Goal: Task Accomplishment & Management: Use online tool/utility

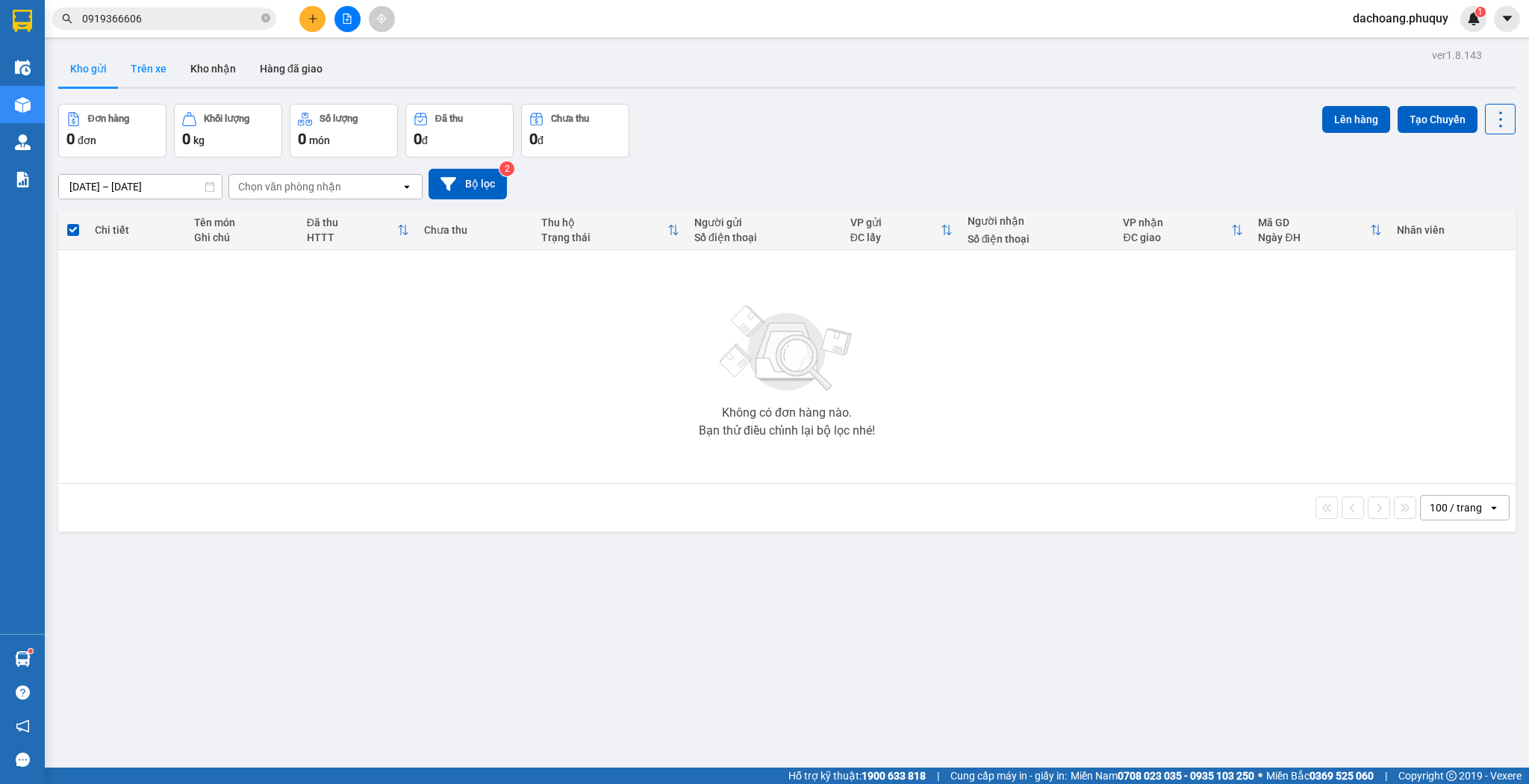
click at [158, 62] on button "Trên xe" at bounding box center [148, 68] width 60 height 36
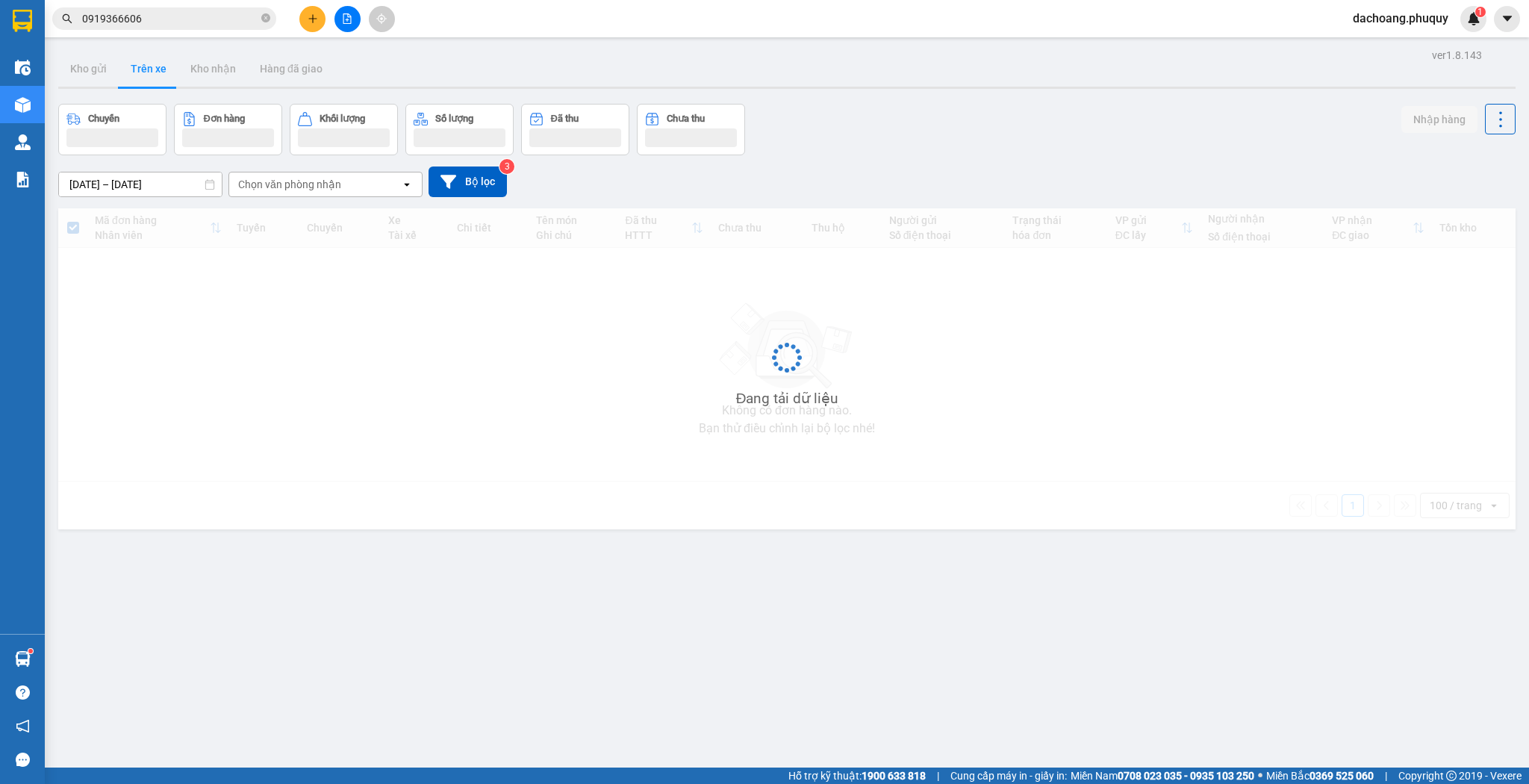
click at [368, 186] on div "Chọn văn phòng nhận" at bounding box center [315, 184] width 172 height 24
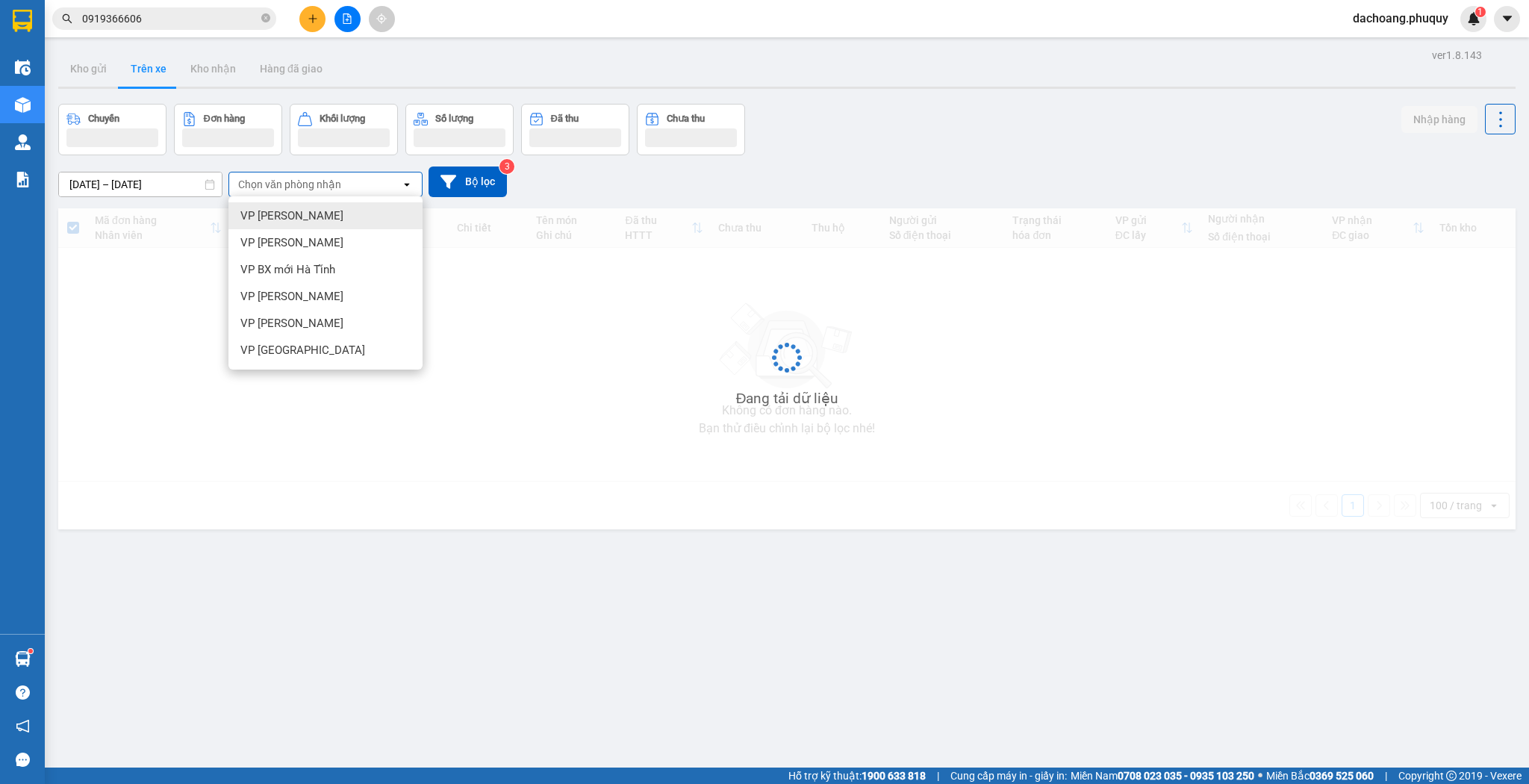
click at [368, 186] on div "Chọn văn phòng nhận" at bounding box center [315, 184] width 172 height 24
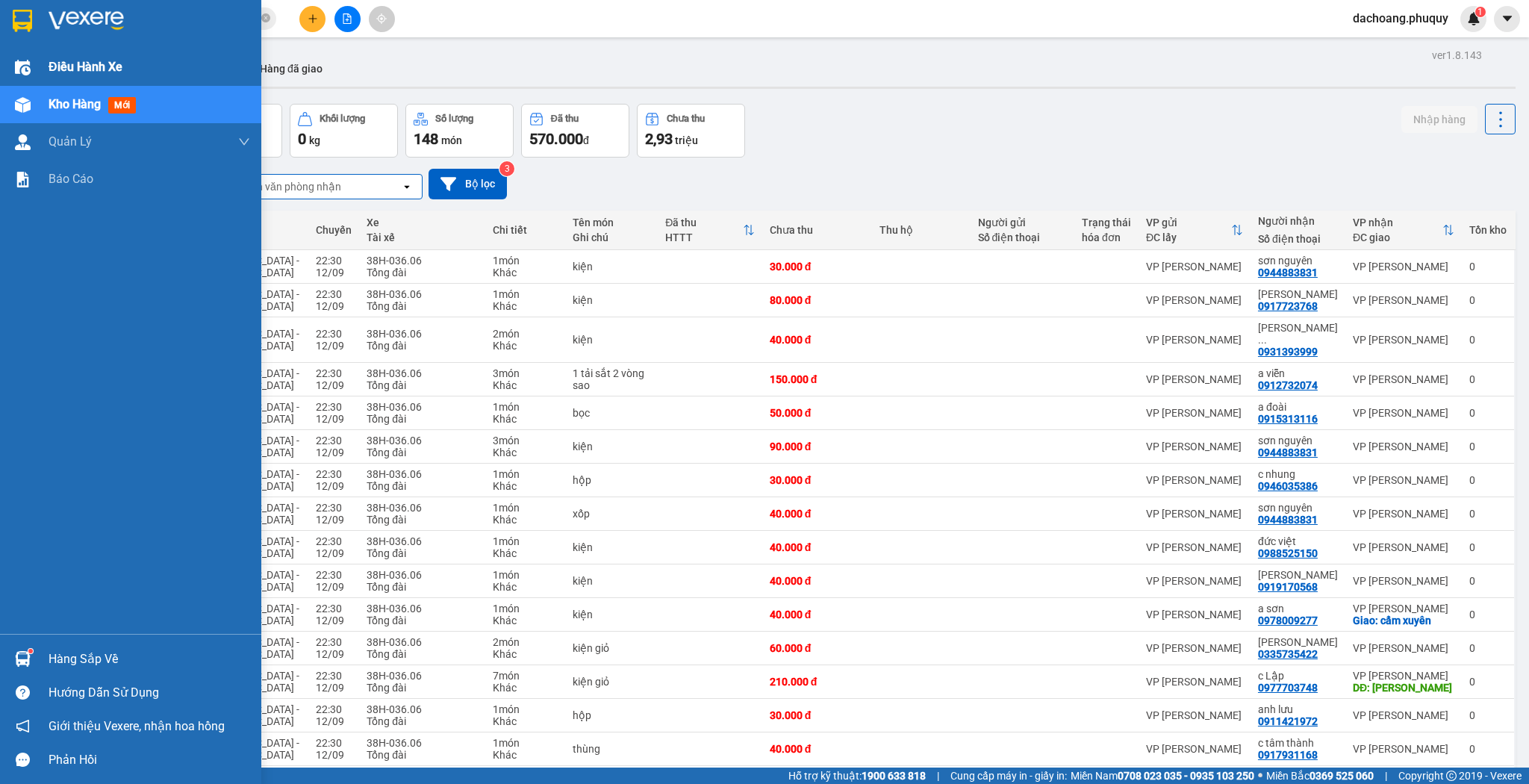
click at [25, 63] on img at bounding box center [23, 68] width 16 height 16
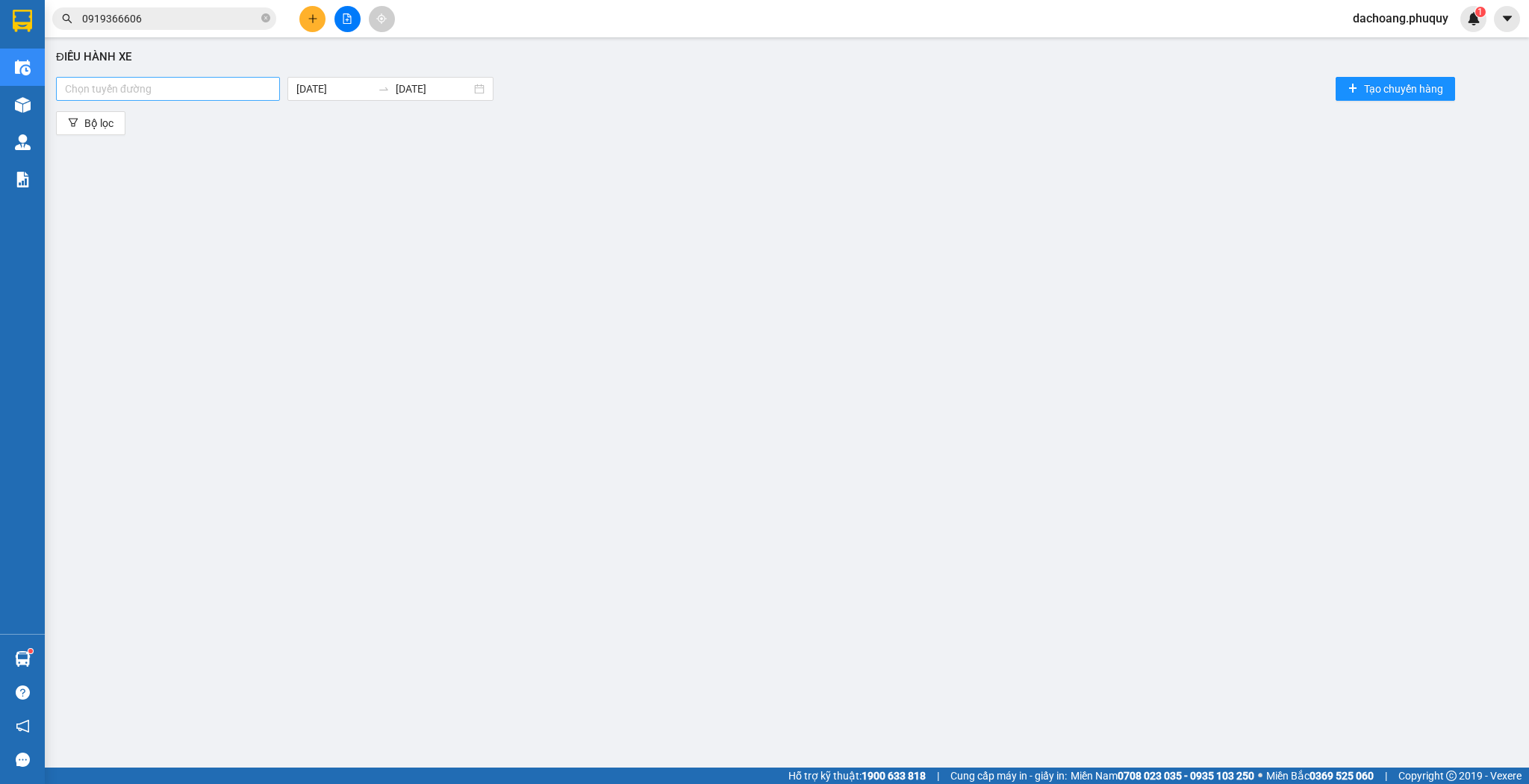
click at [242, 86] on div at bounding box center [168, 89] width 216 height 18
click at [190, 115] on div "[GEOGRAPHIC_DATA] - [GEOGRAPHIC_DATA]" at bounding box center [169, 118] width 209 height 16
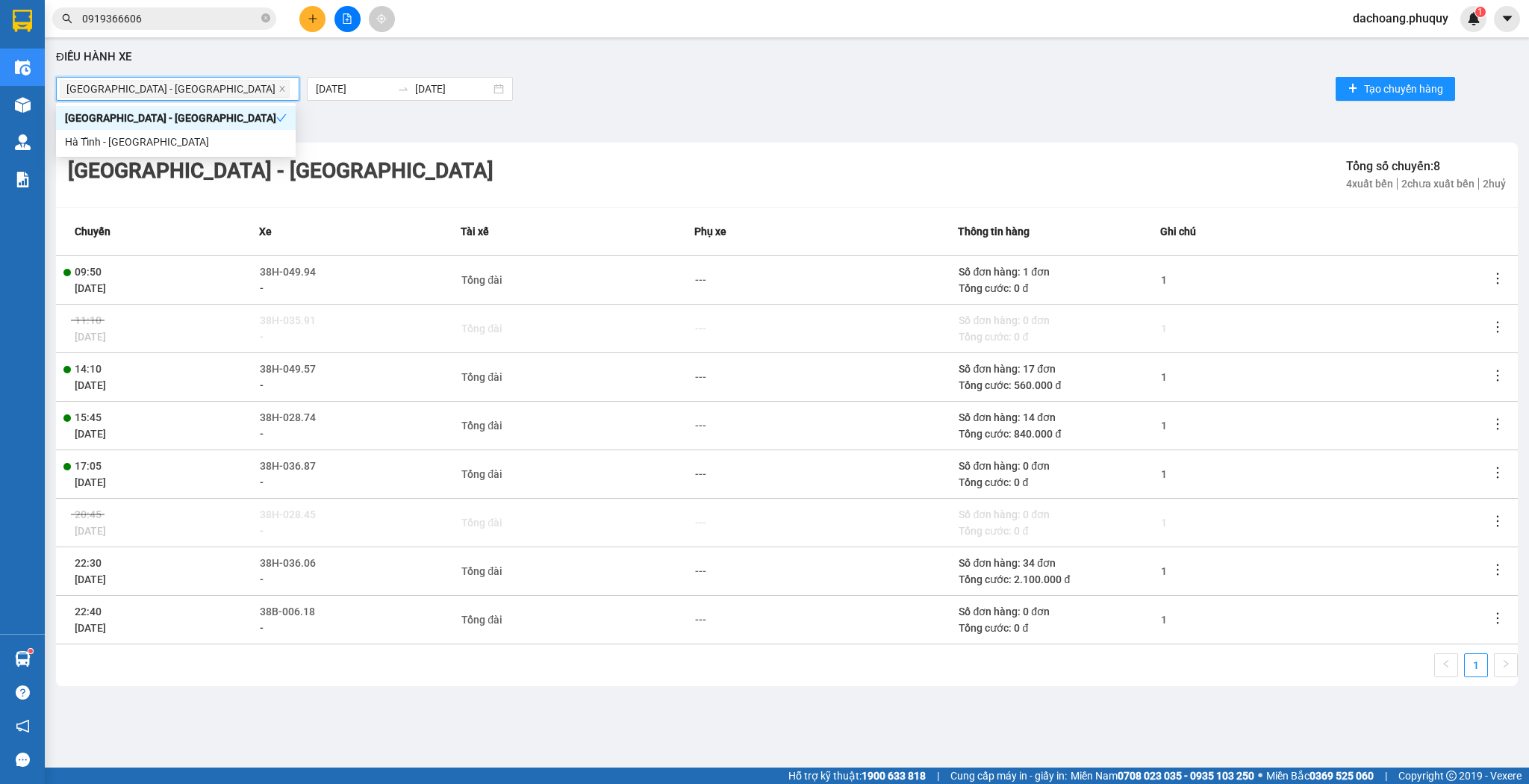
click at [1507, 376] on td at bounding box center [1503, 377] width 28 height 49
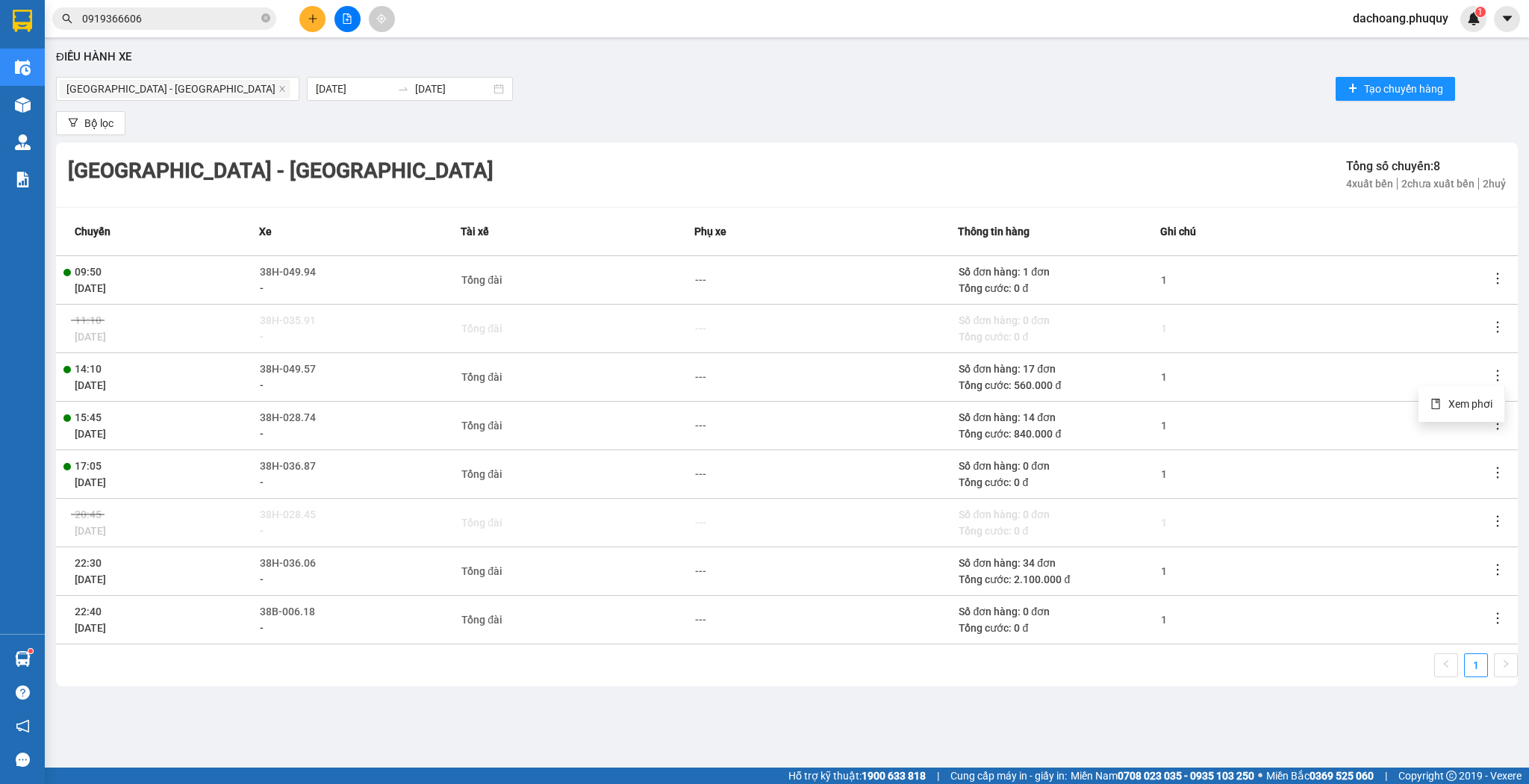
click at [1496, 376] on icon "more" at bounding box center [1498, 375] width 15 height 15
click at [1487, 410] on li "Xem phơi" at bounding box center [1462, 403] width 86 height 30
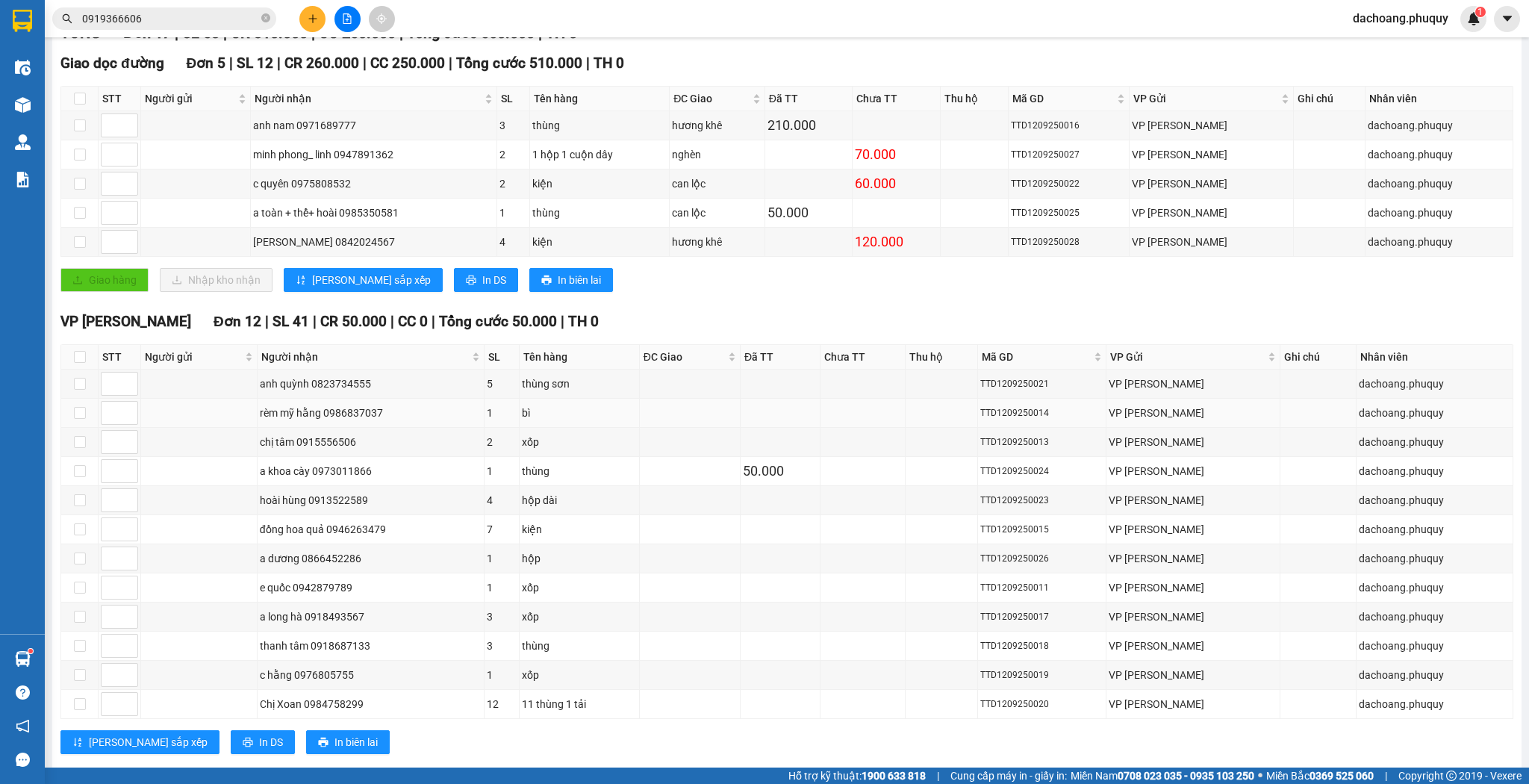
scroll to position [232, 0]
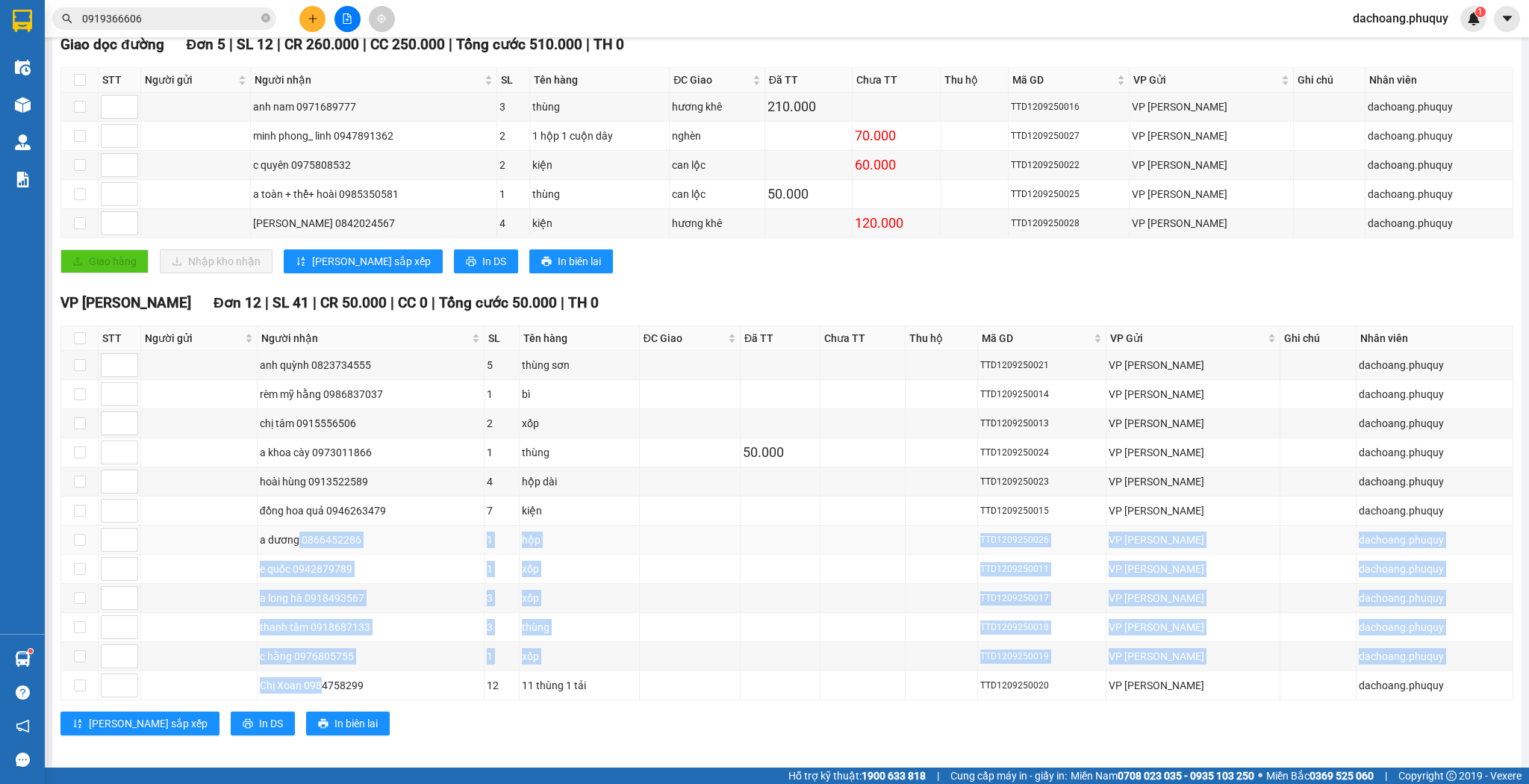
drag, startPoint x: 326, startPoint y: 685, endPoint x: 304, endPoint y: 532, distance: 154.6
click at [304, 532] on tbody "anh quỳnh 0823734555 5 thùng sơn TTD1209250021 VP Ngọc Hồi dachoang.phuquy rèm …" at bounding box center [787, 526] width 1452 height 350
click at [415, 560] on div "e quốc 0942879789" at bounding box center [370, 568] width 222 height 16
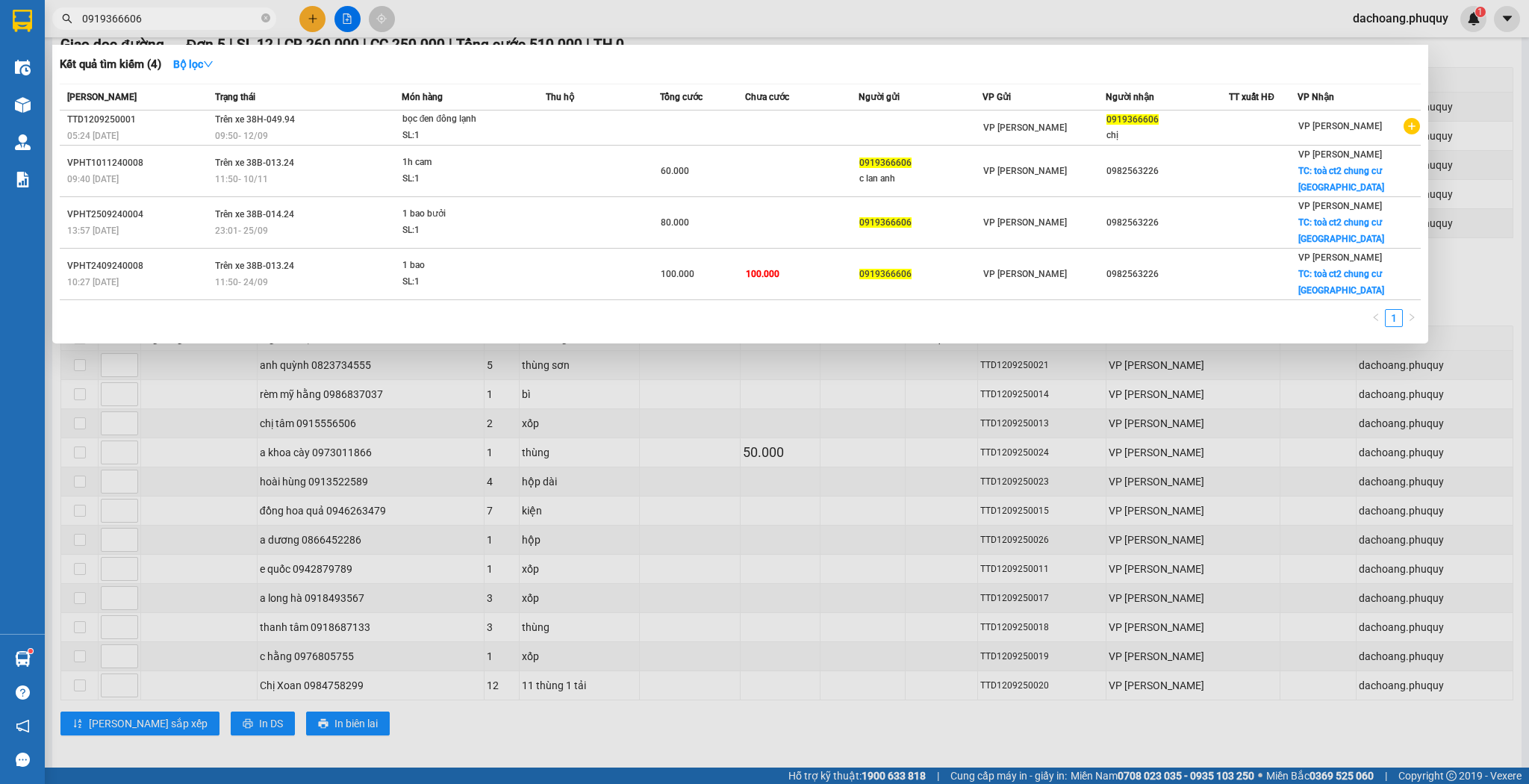
click at [212, 21] on input "0919366606" at bounding box center [170, 18] width 176 height 16
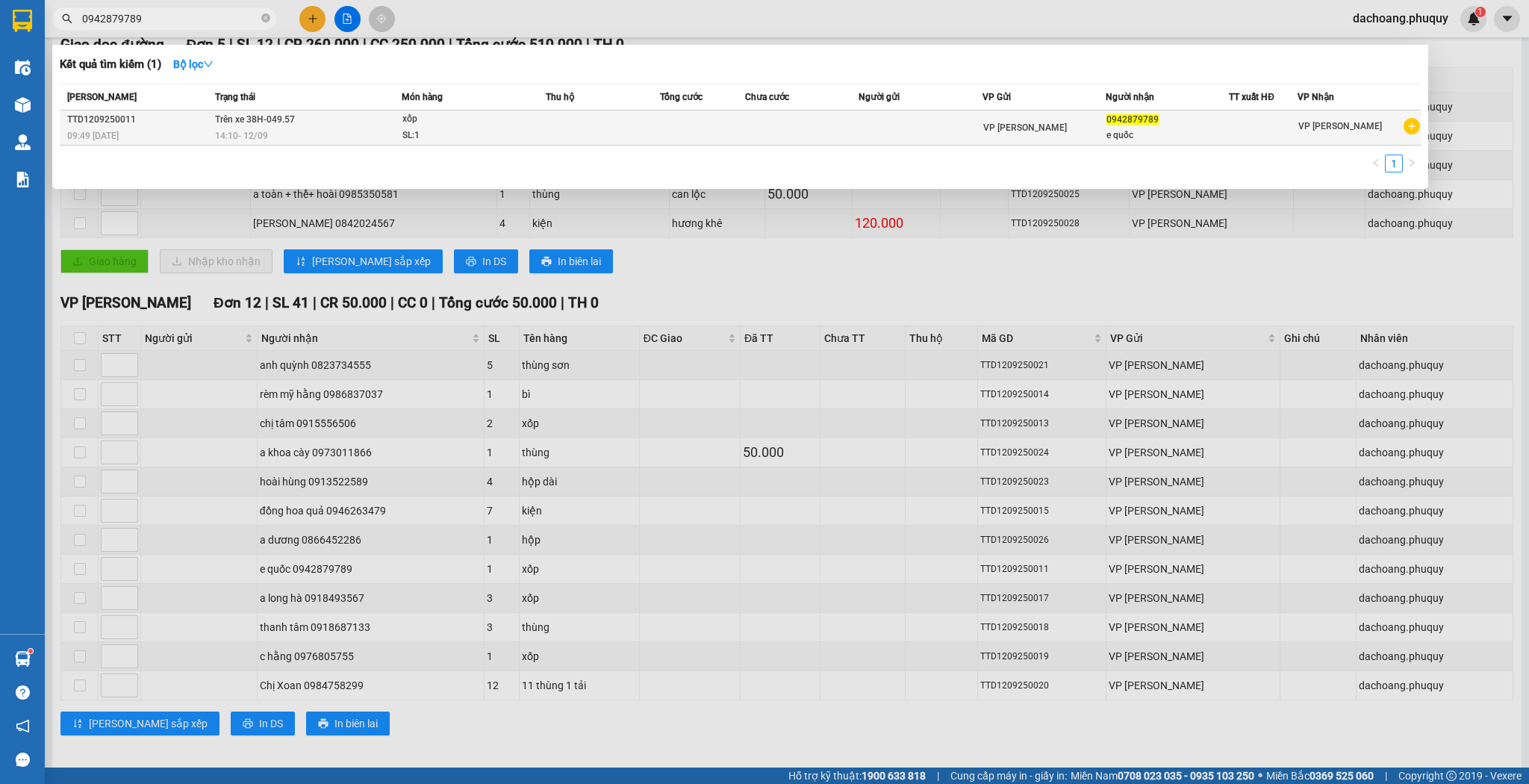
type input "0942879789"
click at [473, 140] on div "SL: 1" at bounding box center [459, 135] width 112 height 16
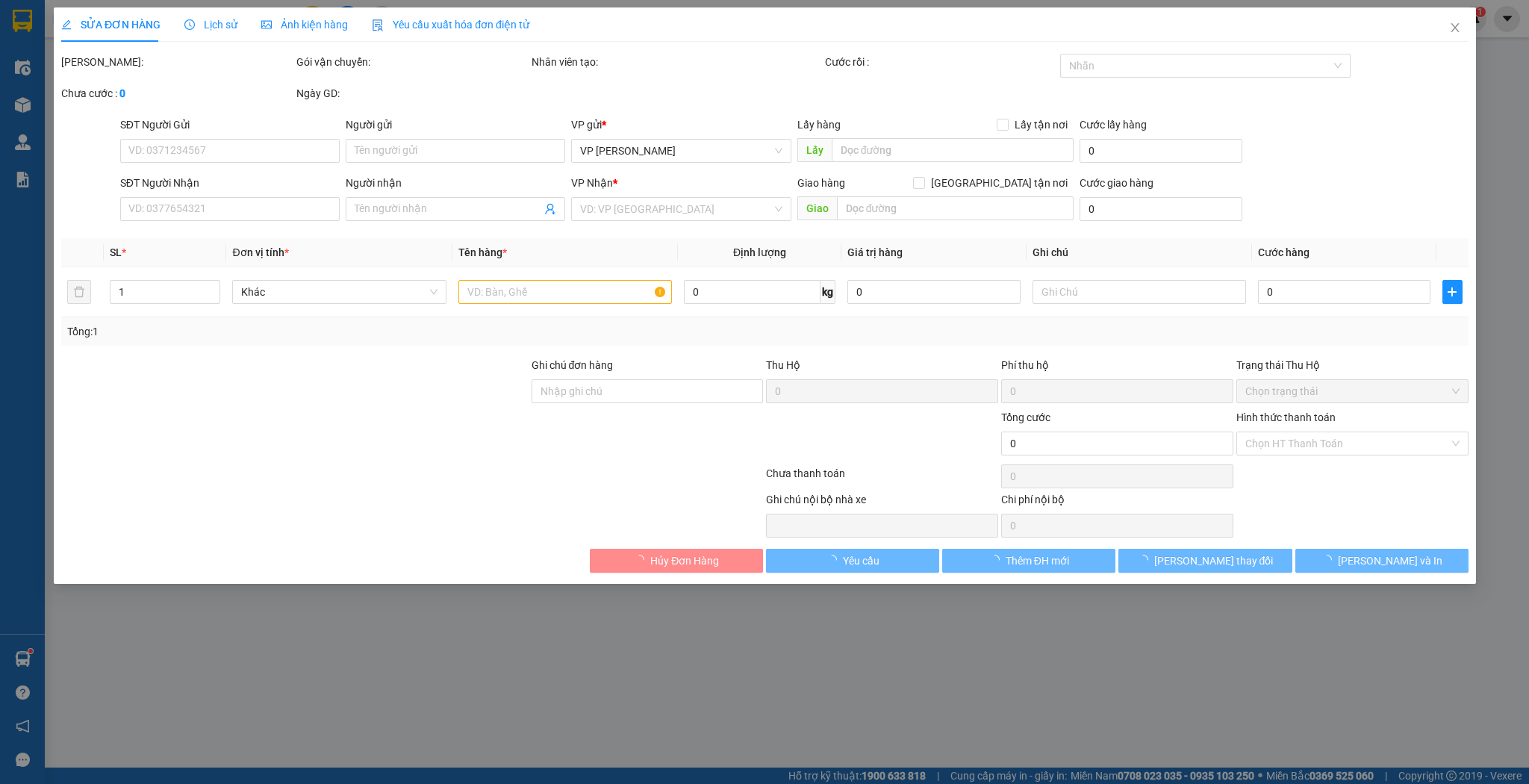
type input "0942879789"
type input "e quốc"
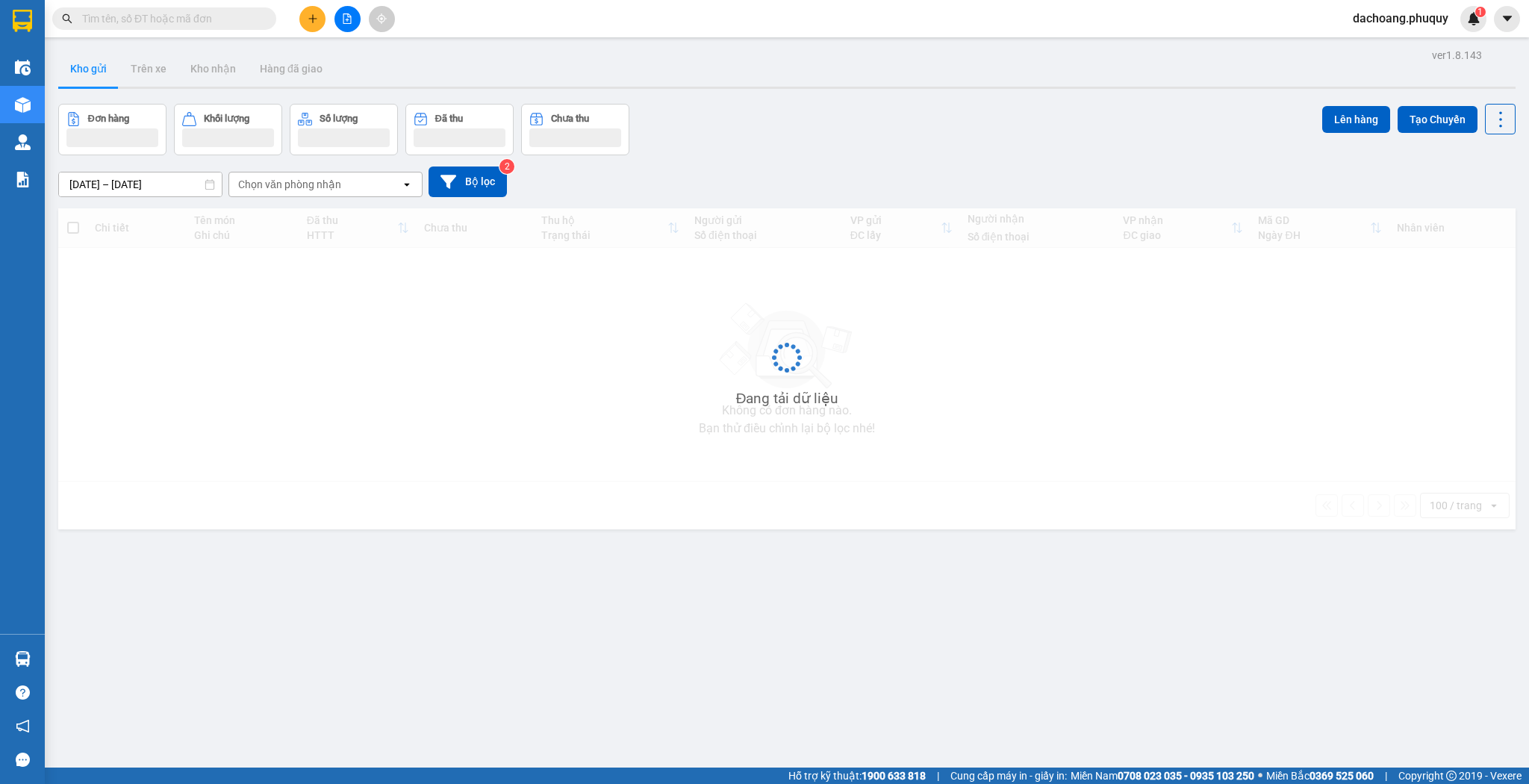
click at [202, 34] on div "Kết quả tìm kiếm ( 0 ) Bộ lọc No Data dachoang.phuquy 1" at bounding box center [764, 18] width 1529 height 38
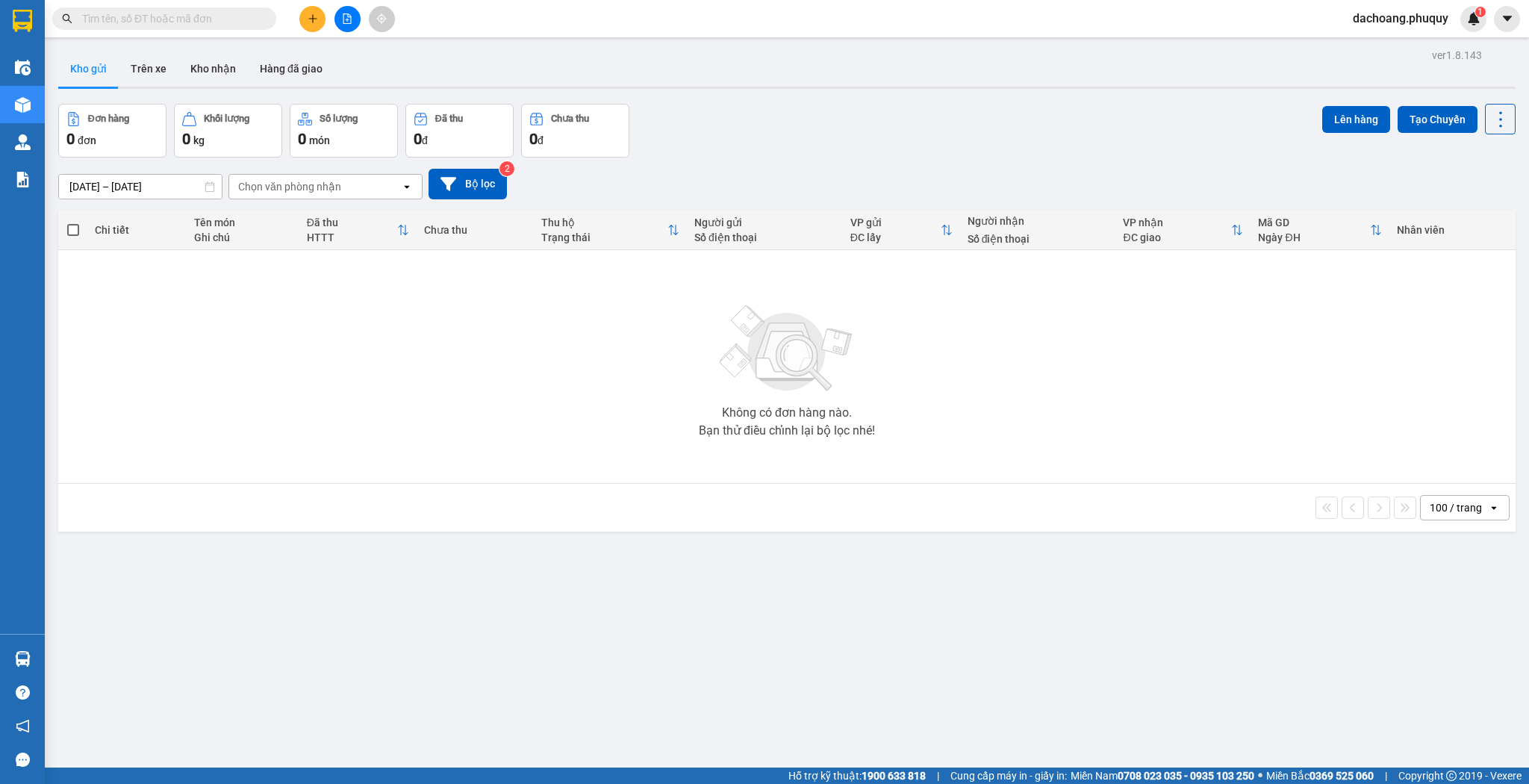
click at [205, 26] on input "text" at bounding box center [170, 18] width 176 height 16
click at [168, 22] on input "text" at bounding box center [170, 18] width 176 height 16
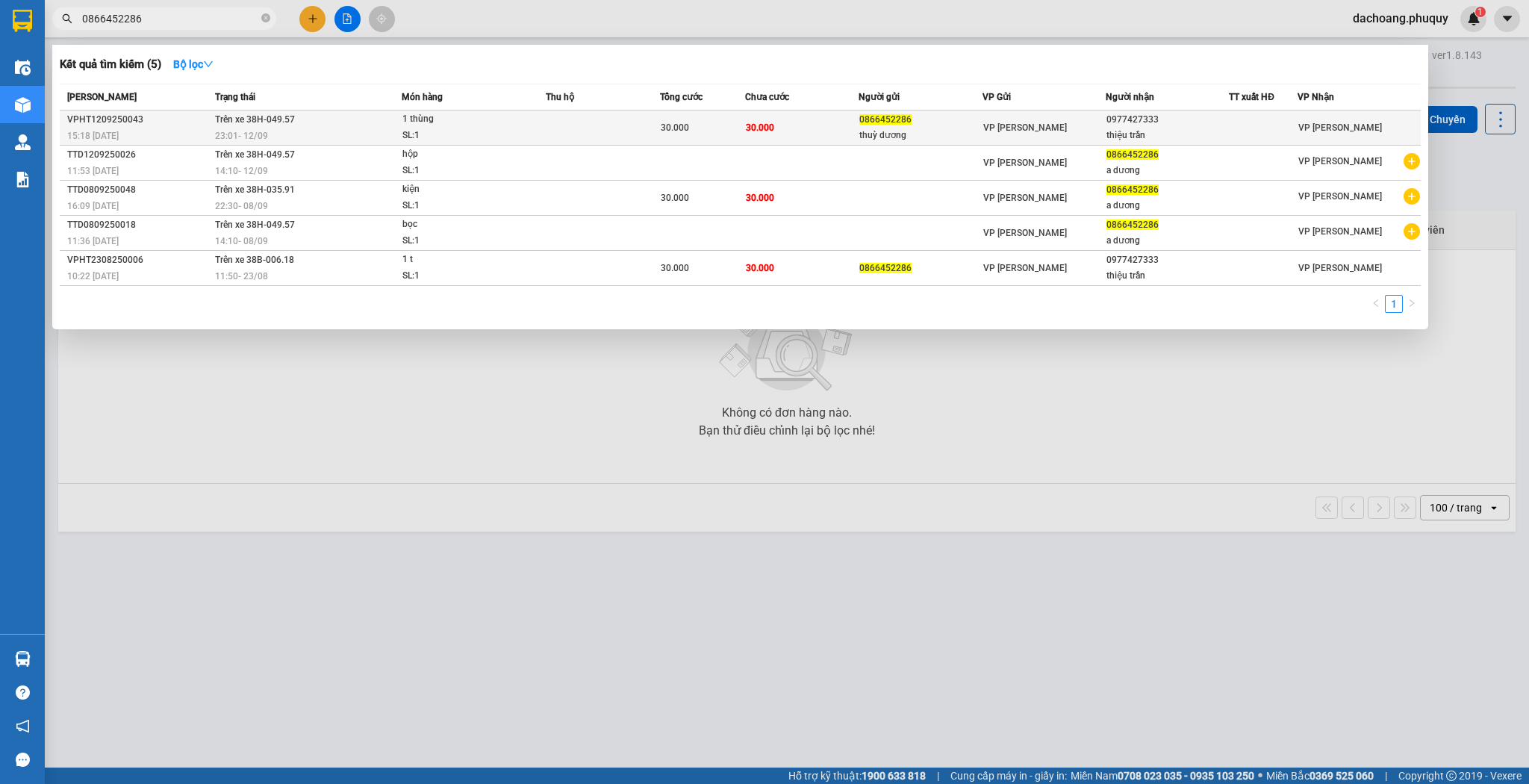
type input "0866452286"
click at [791, 138] on td "30.000" at bounding box center [802, 128] width 114 height 35
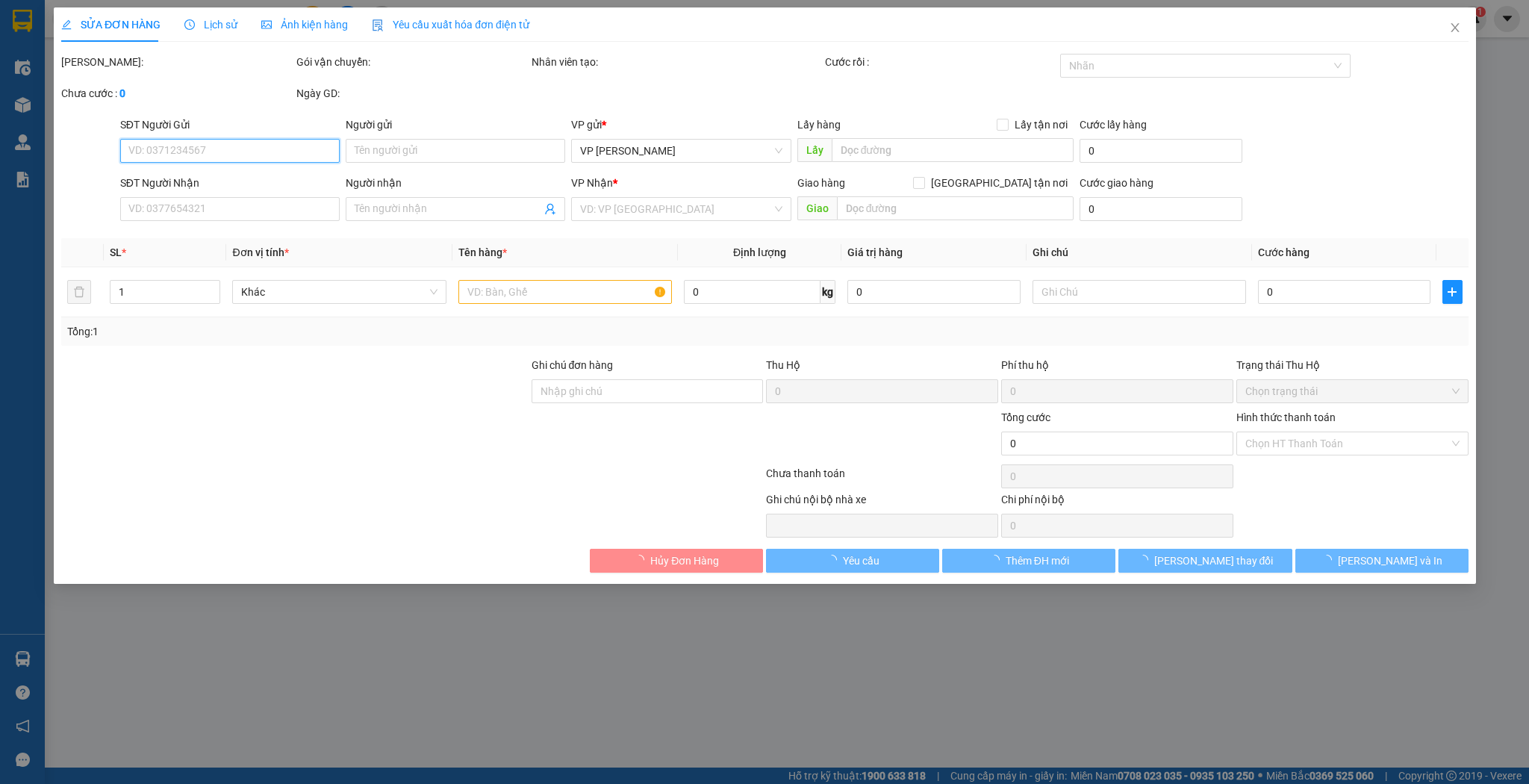
type input "0866452286"
type input "thuỳ dương"
type input "0977427333"
type input "thiệu trần"
type input "30.000"
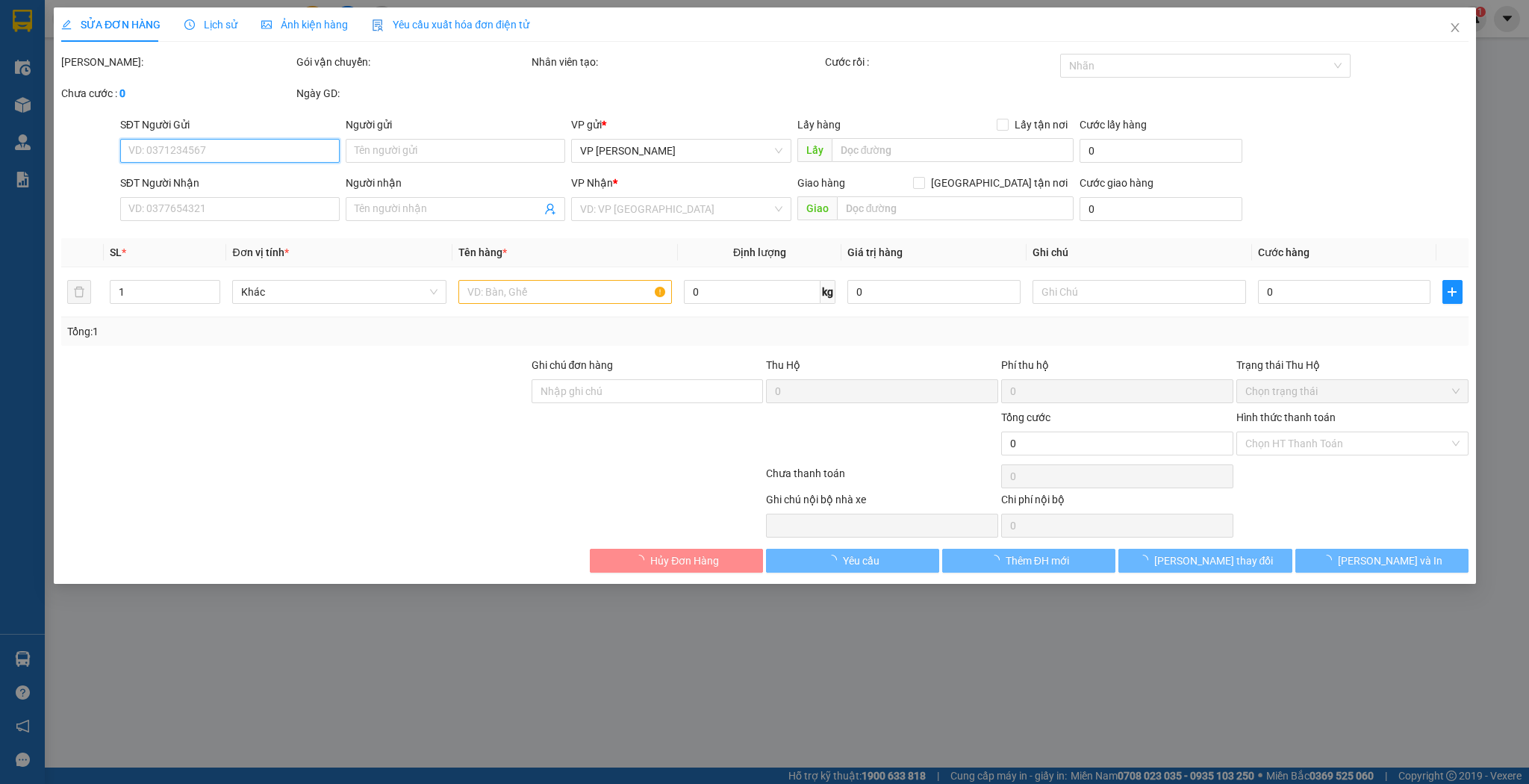
type input "30.000"
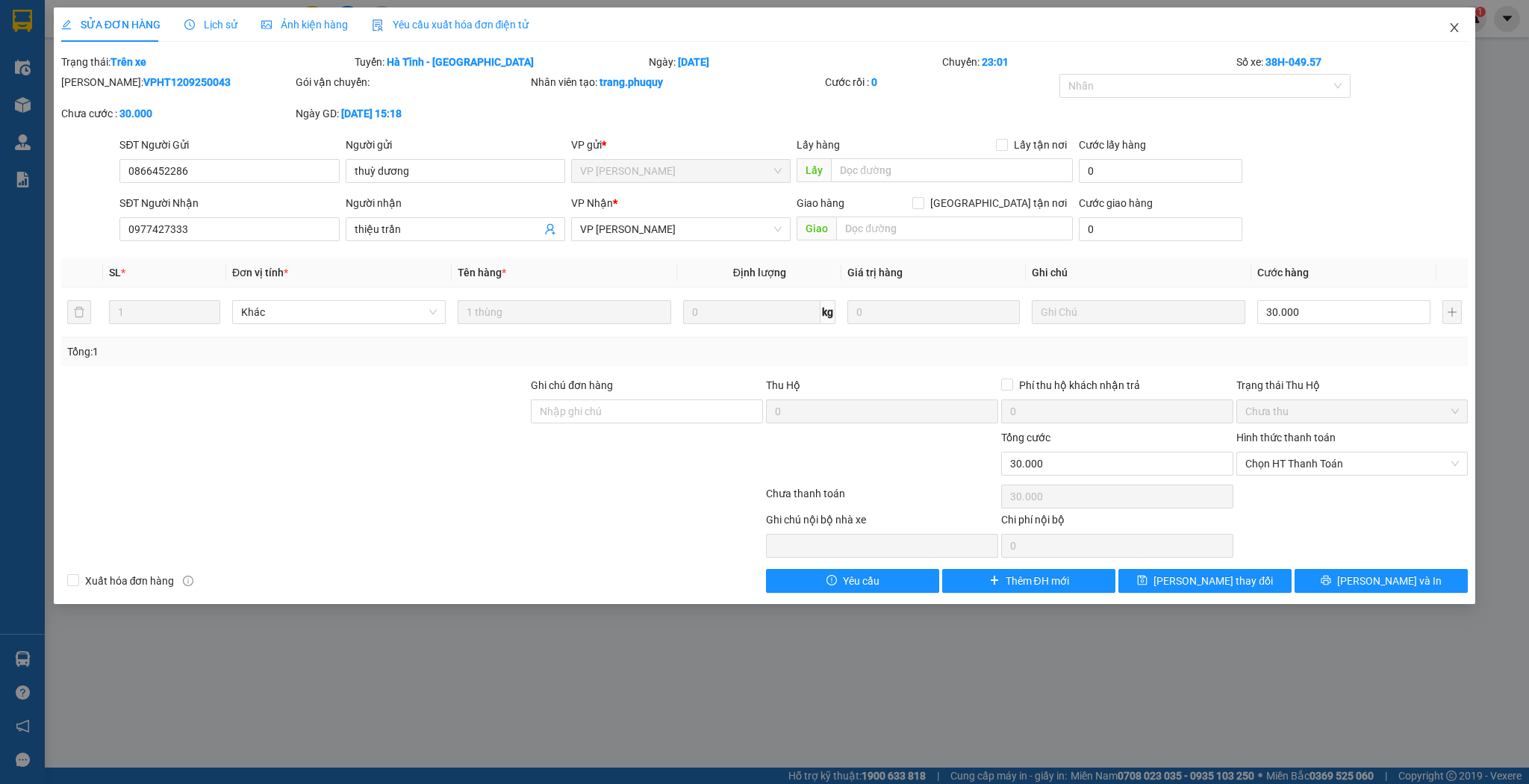
click at [1457, 31] on icon "close" at bounding box center [1455, 27] width 8 height 9
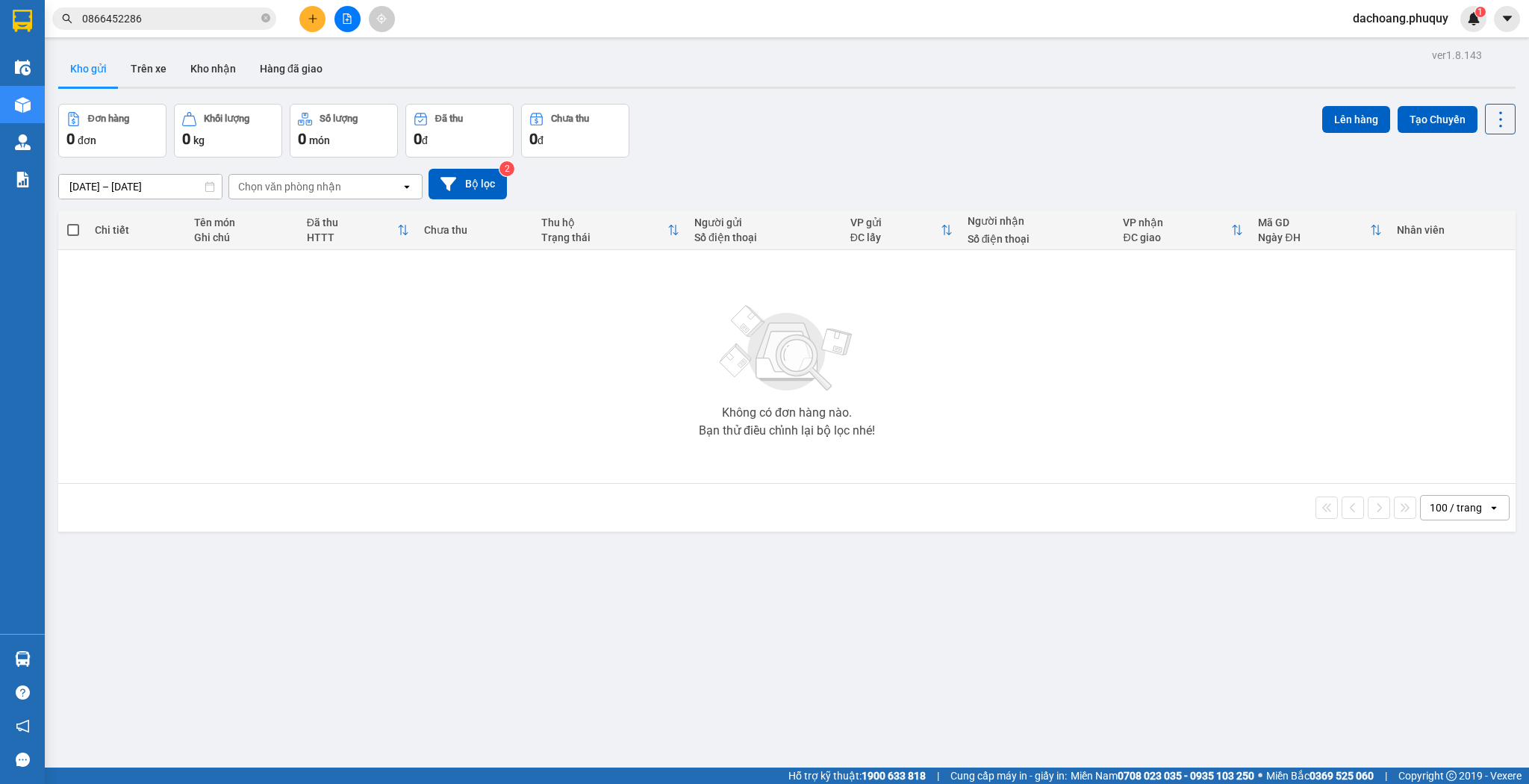
click at [209, 21] on input "0866452286" at bounding box center [170, 18] width 176 height 16
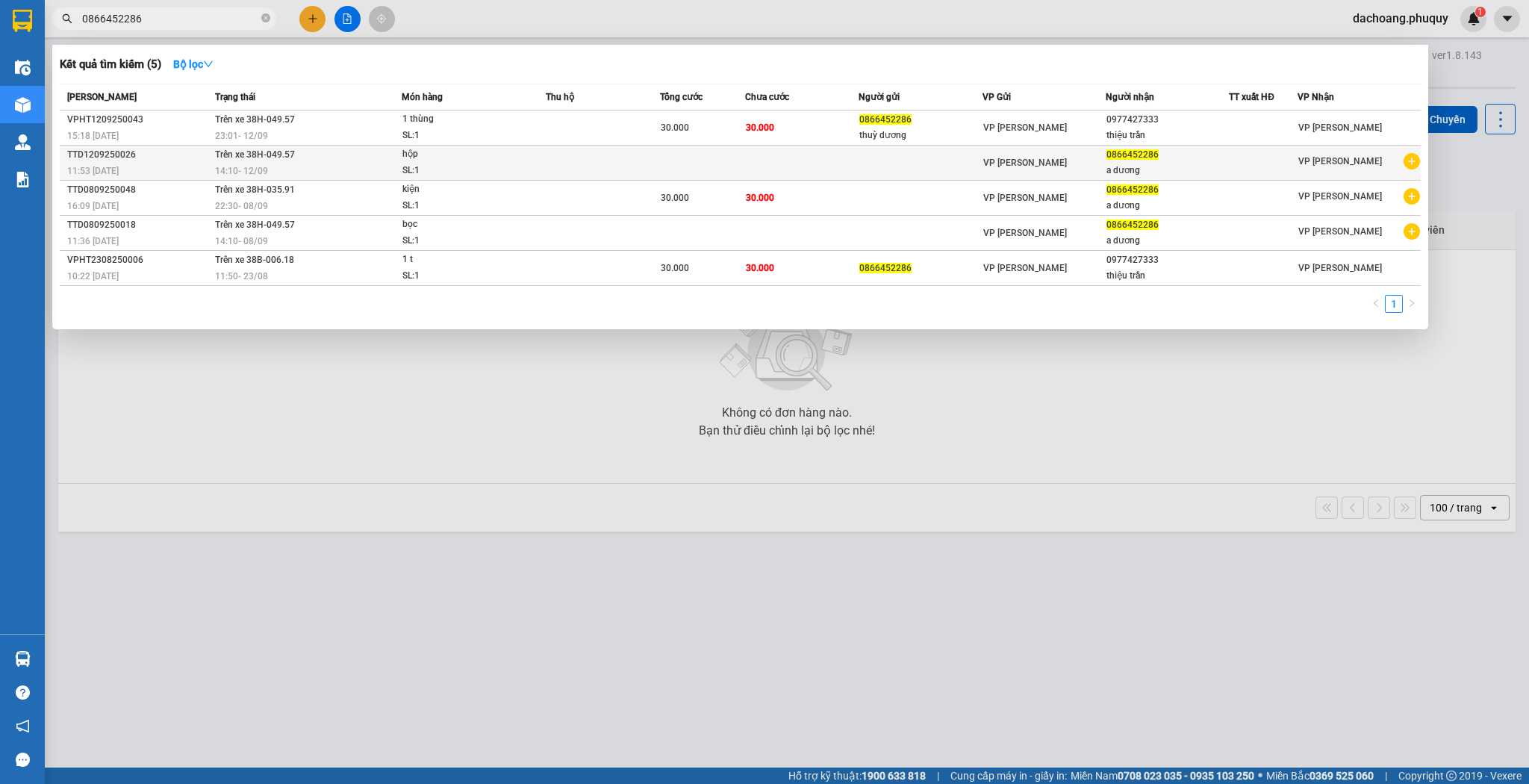
click at [702, 158] on td at bounding box center [702, 164] width 85 height 35
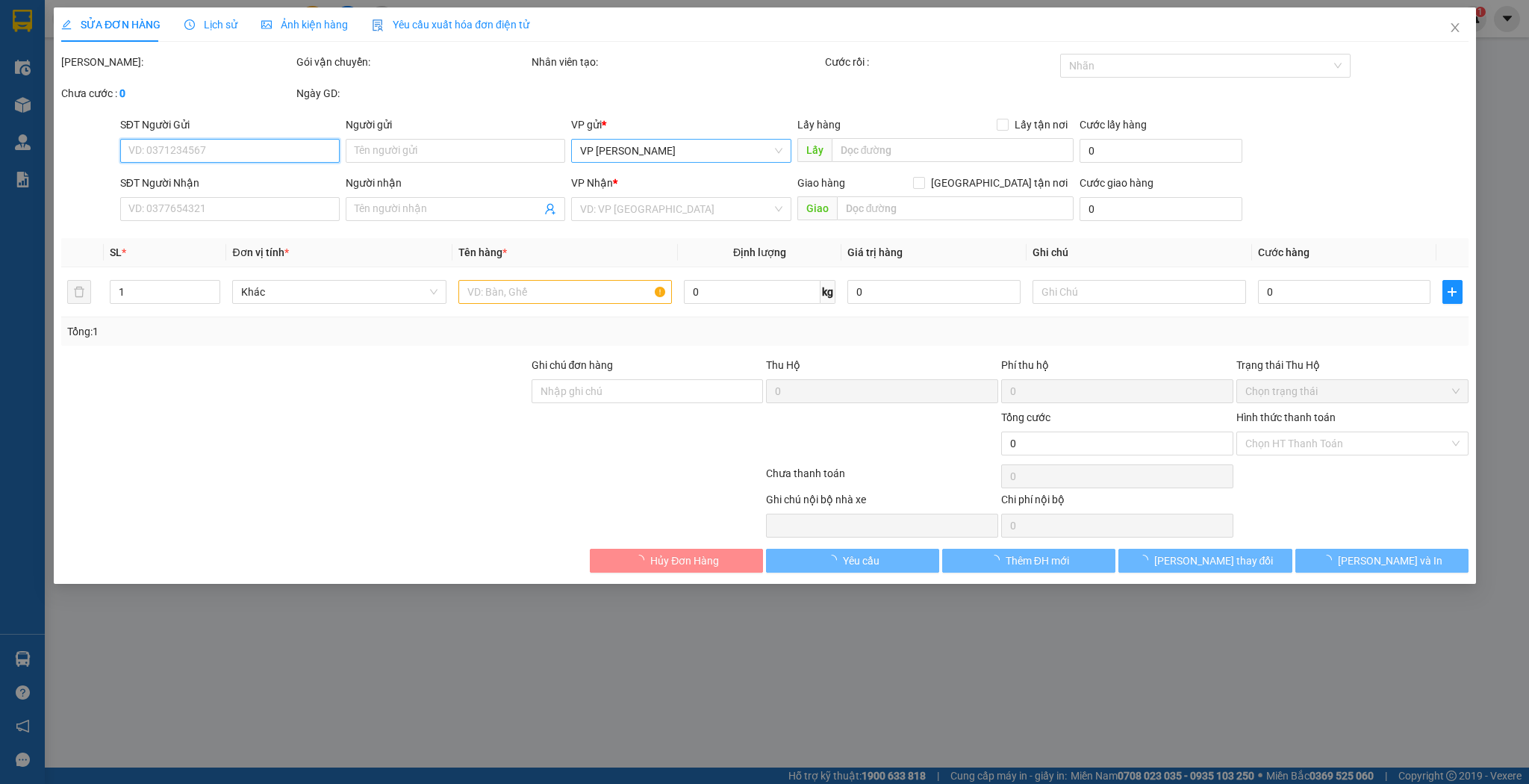
type input "0866452286"
type input "a dương"
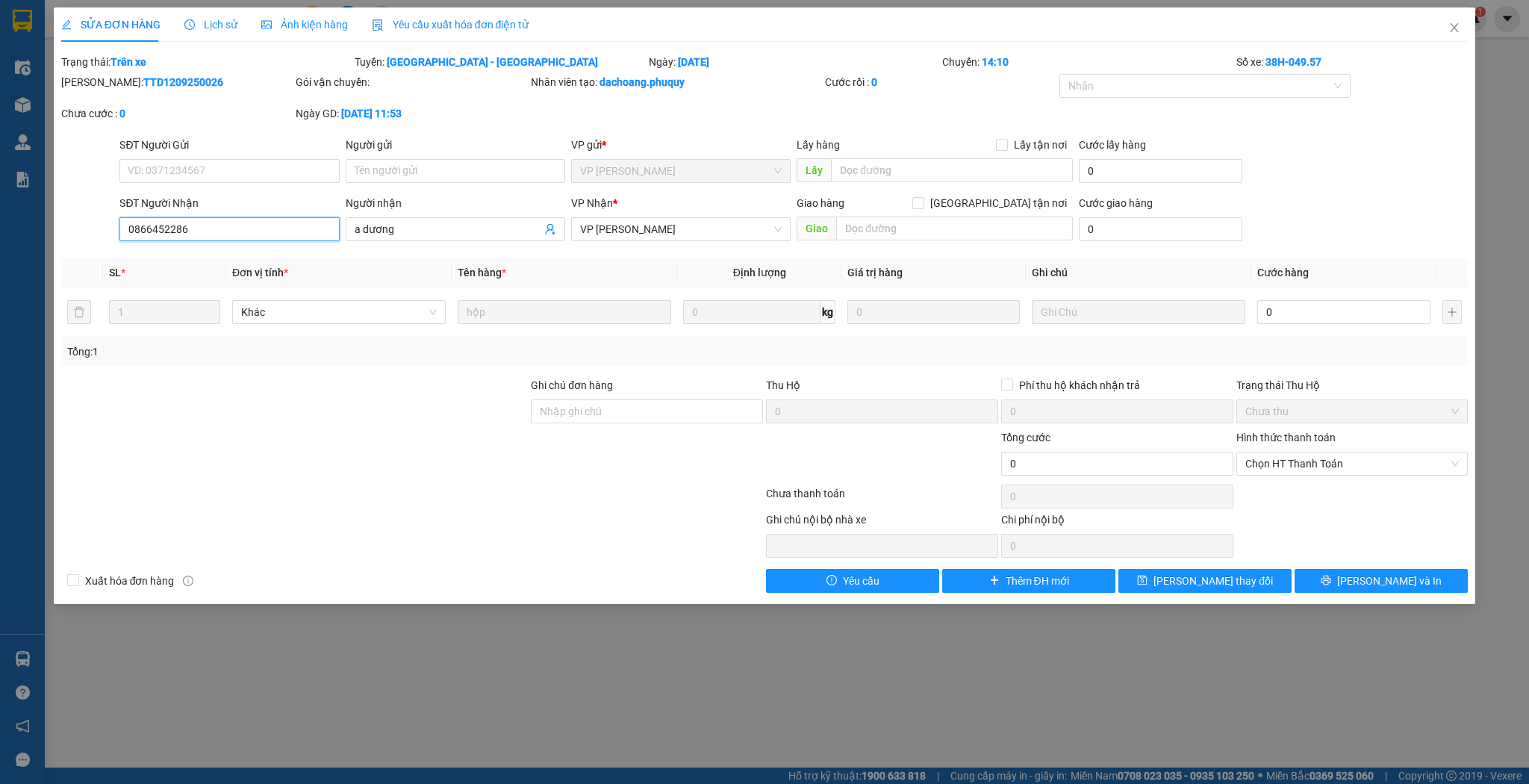
click at [263, 228] on input "0866452286" at bounding box center [229, 229] width 220 height 24
